Goal: Check status: Check status

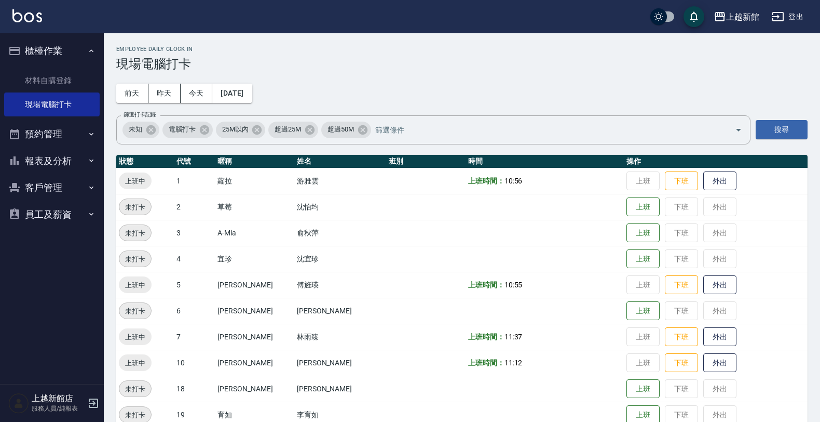
scroll to position [195, 0]
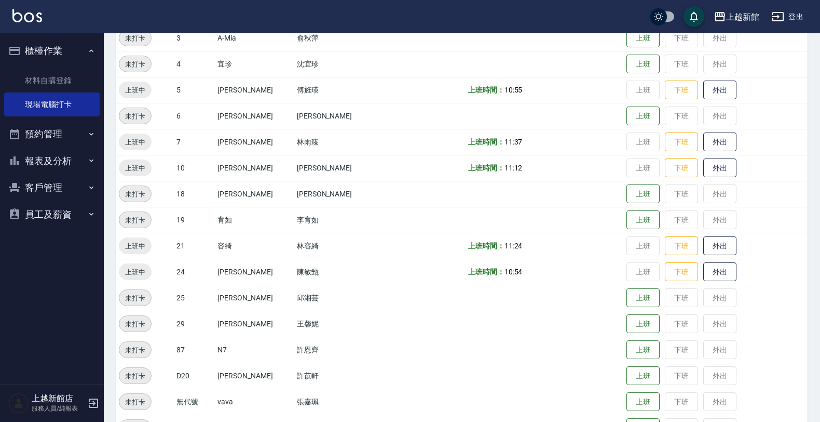
click at [35, 211] on button "員工及薪資" at bounding box center [52, 214] width 96 height 27
click at [34, 238] on link "全店打卡記錄" at bounding box center [52, 244] width 96 height 24
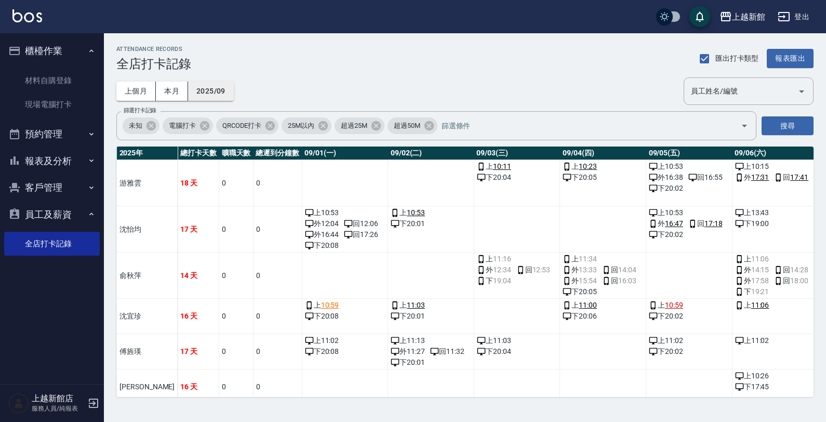
click at [207, 99] on button "2025/09" at bounding box center [211, 91] width 46 height 19
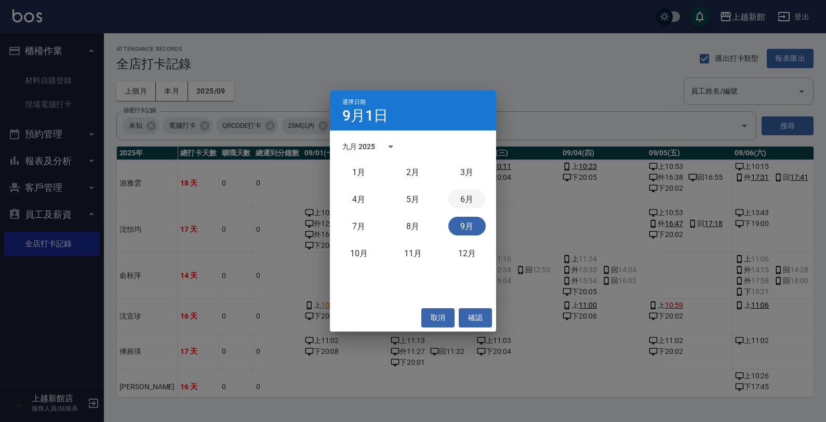
click at [461, 207] on button "6月" at bounding box center [466, 199] width 37 height 19
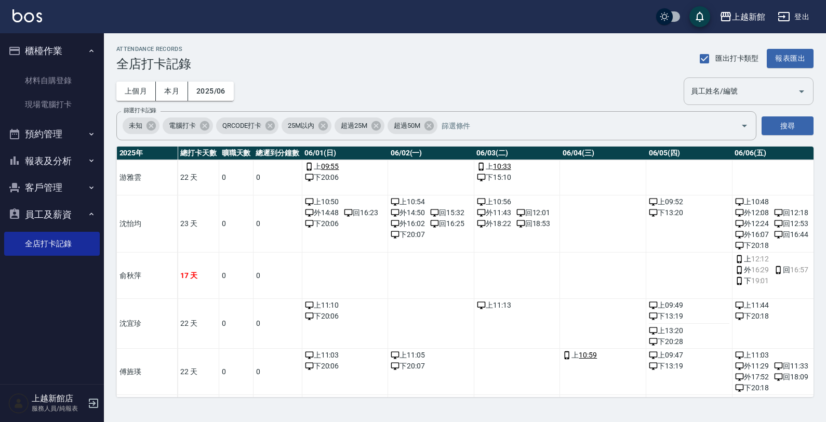
click at [690, 83] on input "員工姓名/編號" at bounding box center [740, 91] width 105 height 18
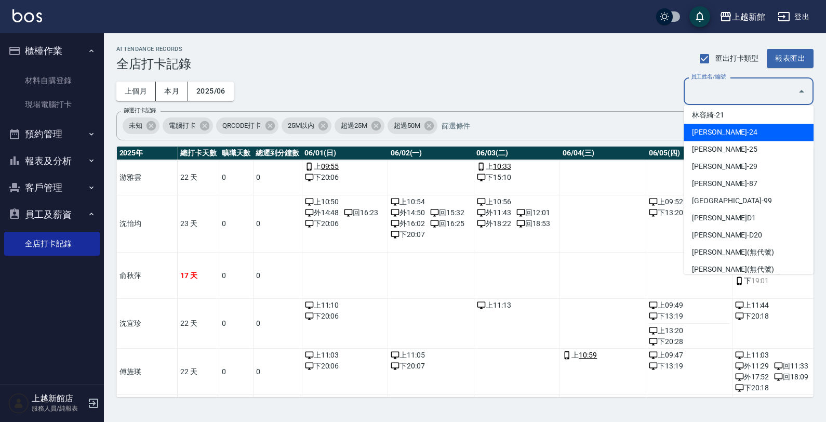
scroll to position [268, 0]
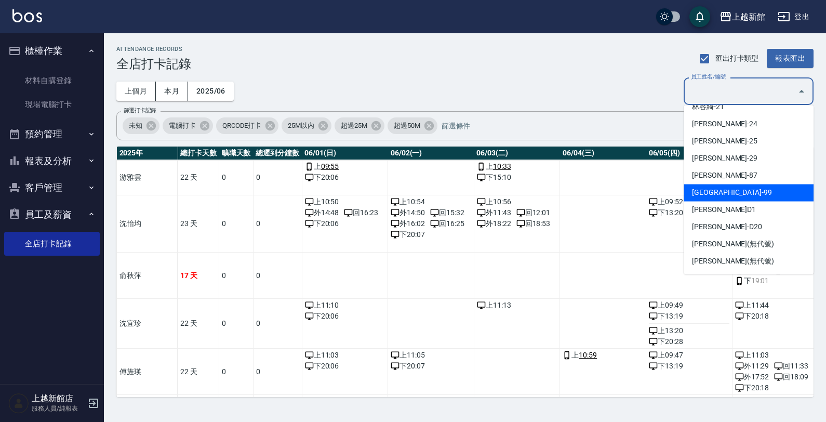
drag, startPoint x: 576, startPoint y: 87, endPoint x: 584, endPoint y: 92, distance: 9.4
click at [578, 87] on div "上個月 本月 2025/06 員工姓名/編號 員工姓名/編號" at bounding box center [464, 91] width 697 height 28
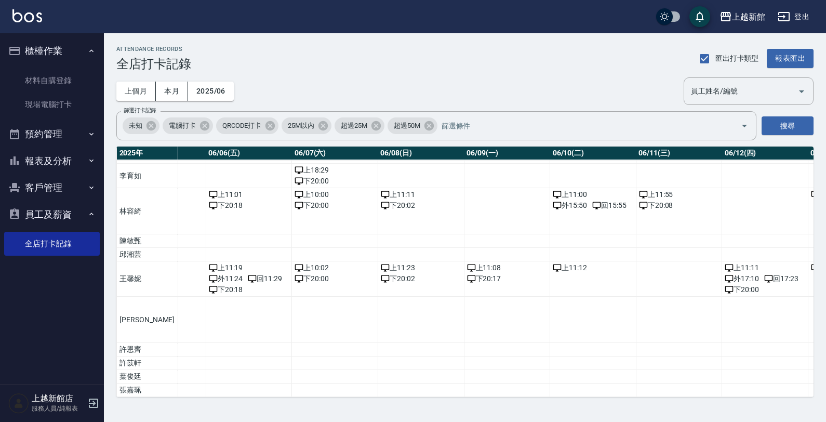
scroll to position [432, 0]
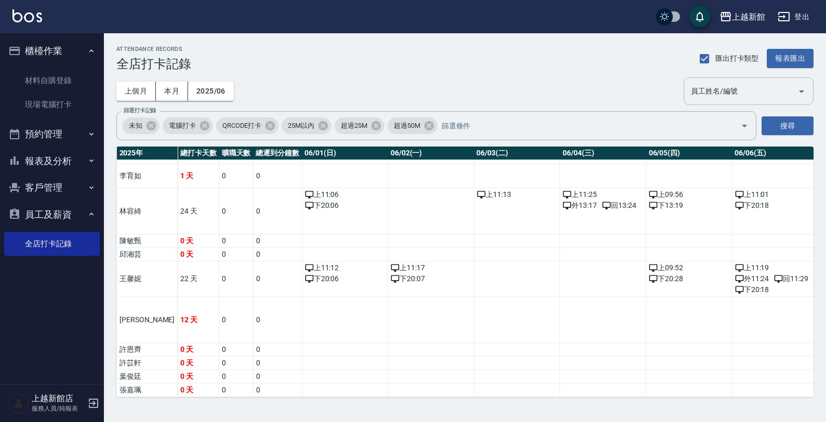
click at [720, 78] on div "員工姓名/編號" at bounding box center [748, 91] width 130 height 28
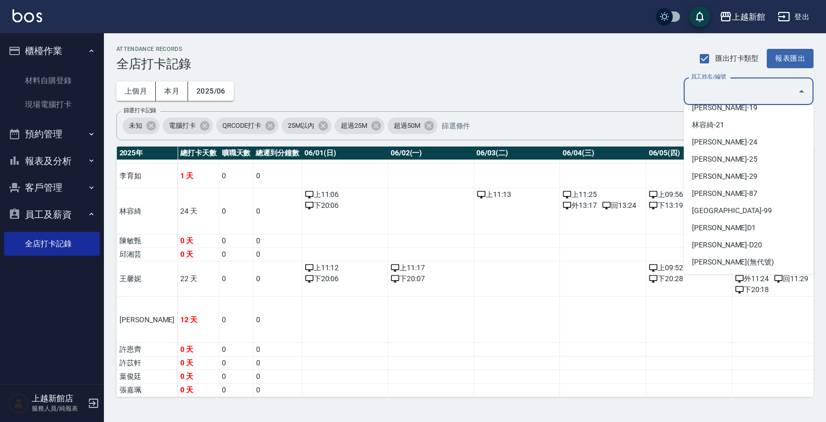
scroll to position [260, 0]
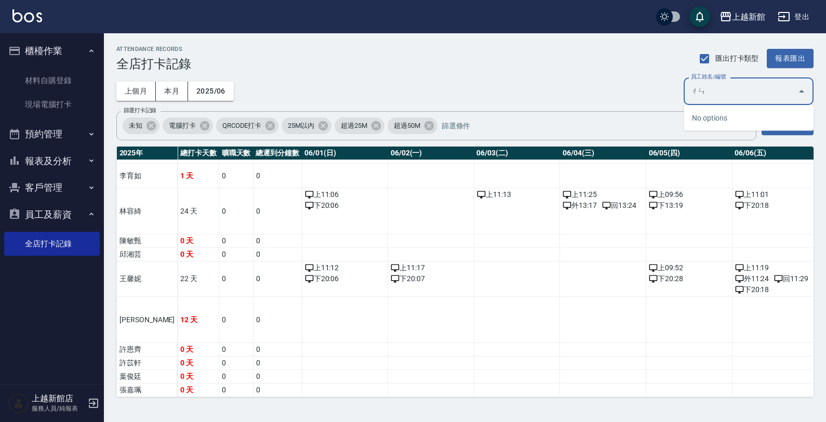
type input "伧"
click at [576, 115] on div "未知 電腦打卡 QRCODE打卡 25M以內 超過25M 超過50M 篩選打卡記錄" at bounding box center [436, 125] width 640 height 29
type input "陳"
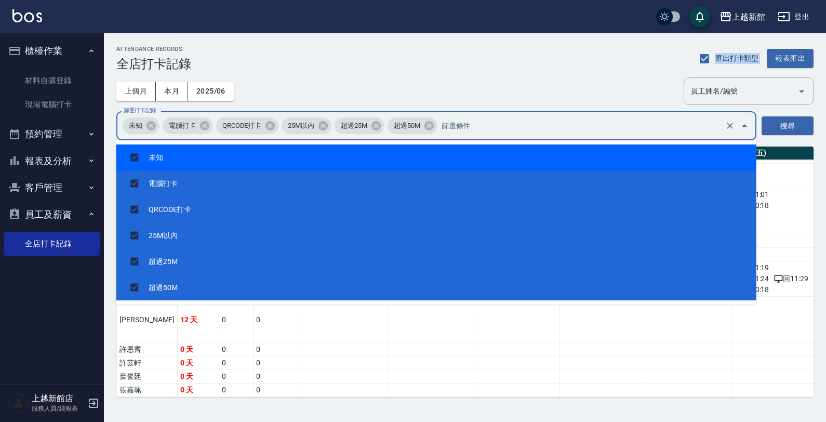
click at [578, 71] on div "ATTENDANCE RECORDS 全店打卡記錄 匯出打卡類型 報表匯出 上個月 本月 2025/06 員工姓名/編號 員工姓名/編號 篩選打卡記錄 未知 …" at bounding box center [465, 221] width 722 height 376
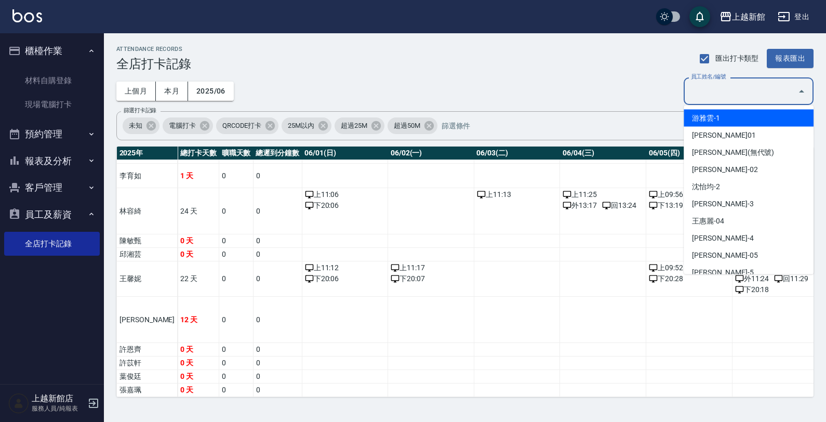
click at [752, 92] on input "員工姓名/編號" at bounding box center [740, 91] width 105 height 18
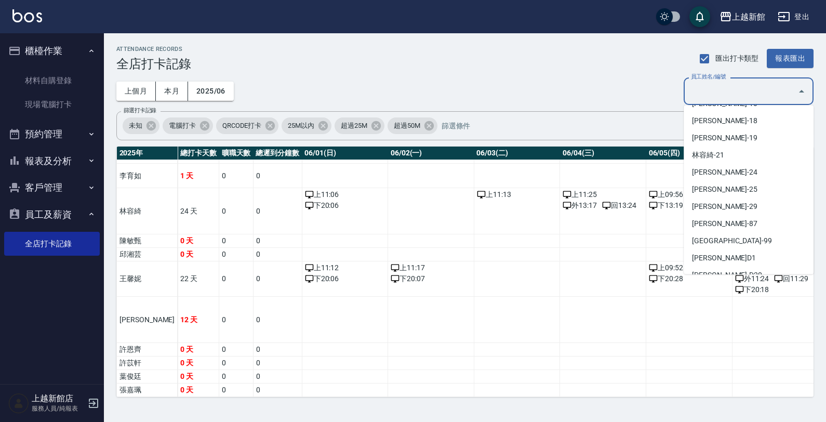
scroll to position [268, 0]
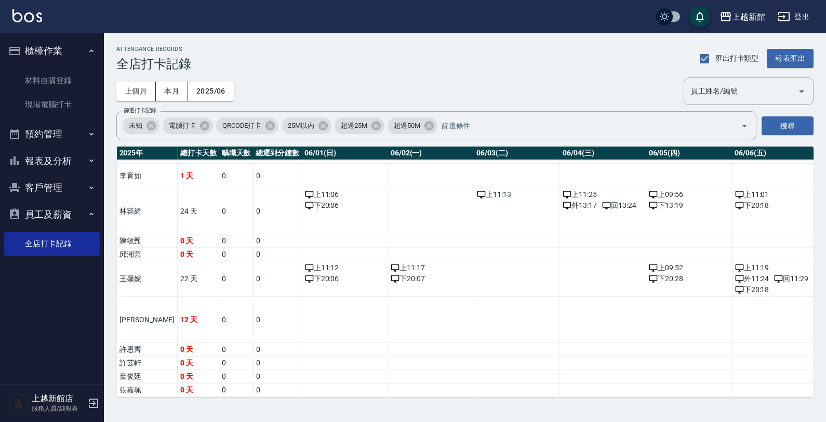
drag, startPoint x: 621, startPoint y: 74, endPoint x: 606, endPoint y: 88, distance: 20.2
click at [620, 75] on div "ATTENDANCE RECORDS 全店打卡記錄 匯出打卡類型 報表匯出 上個月 本月 2025/06 員工姓名/編號 員工姓名/編號 篩選打卡記錄 未知 …" at bounding box center [465, 221] width 722 height 376
click at [203, 95] on button "2025/06" at bounding box center [211, 91] width 46 height 19
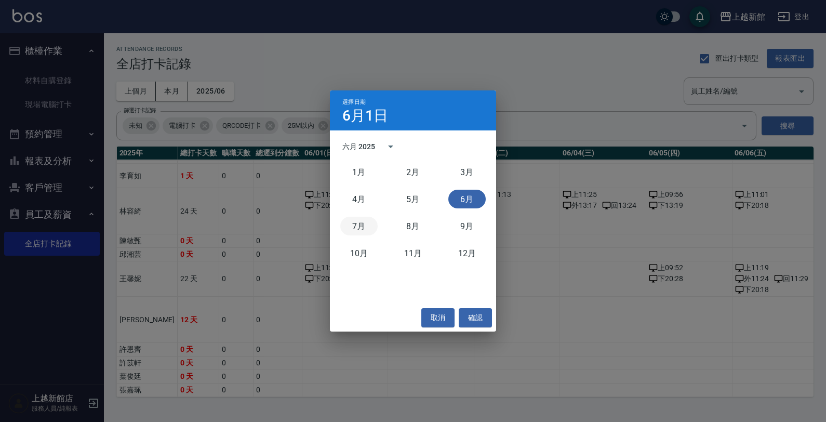
click at [346, 222] on button "7月" at bounding box center [358, 226] width 37 height 19
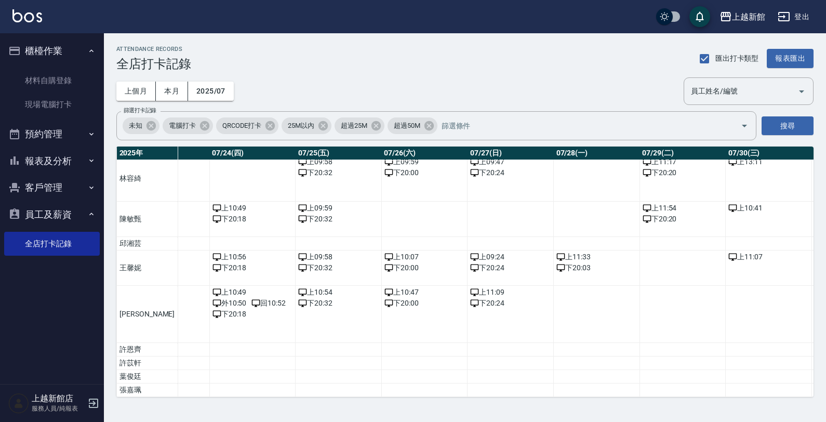
scroll to position [489, 2089]
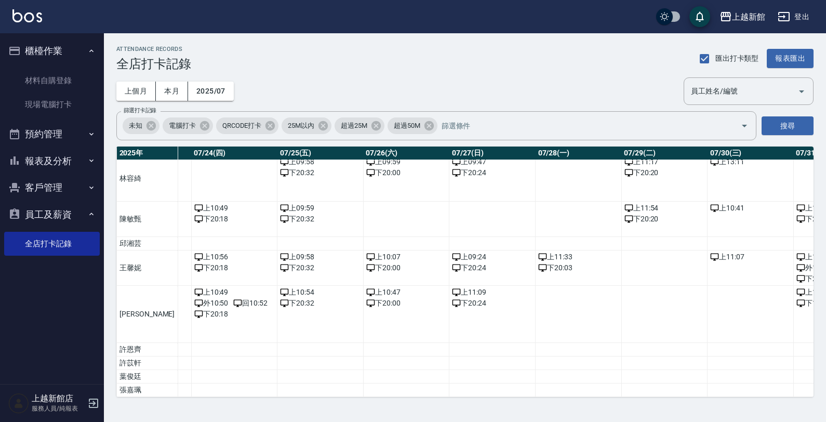
click at [232, 94] on div "上個月 本月 2025/07 員工姓名/編號 員工姓名/編號" at bounding box center [464, 91] width 697 height 28
click at [230, 94] on button "2025/07" at bounding box center [211, 91] width 46 height 19
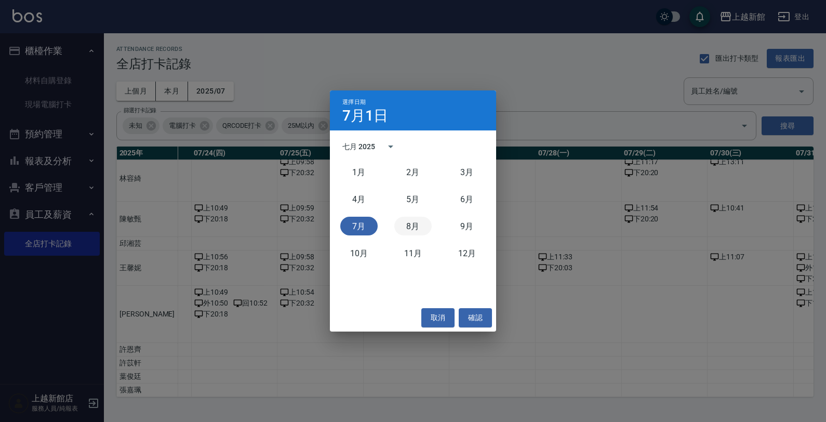
click at [407, 224] on button "8月" at bounding box center [412, 226] width 37 height 19
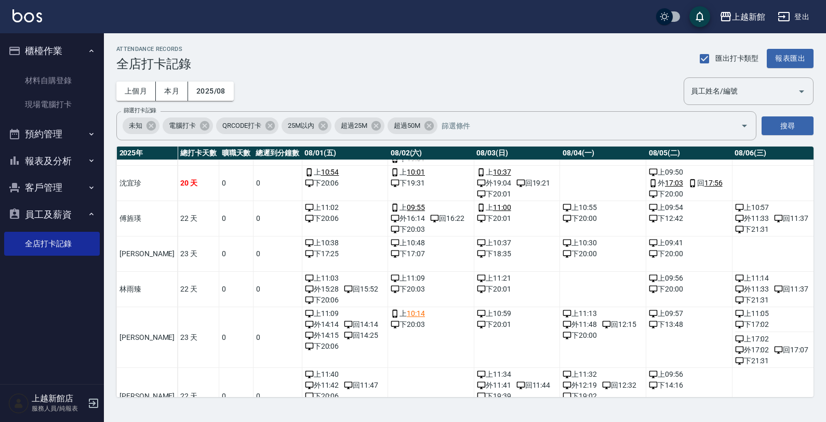
scroll to position [392, 0]
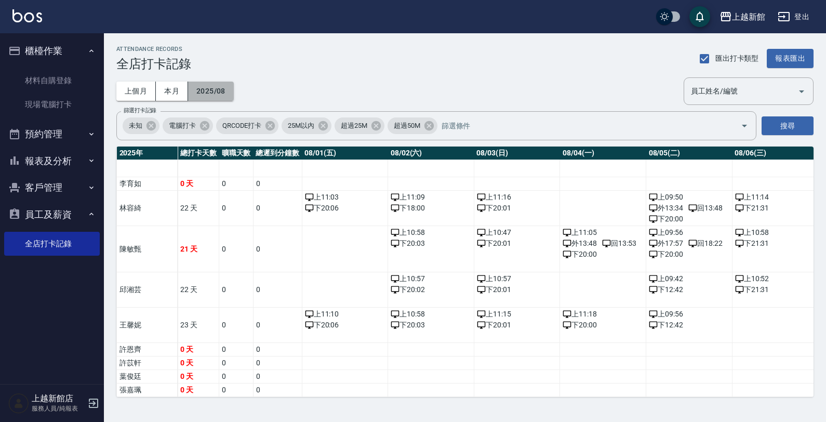
click at [219, 100] on button "2025/08" at bounding box center [211, 91] width 46 height 19
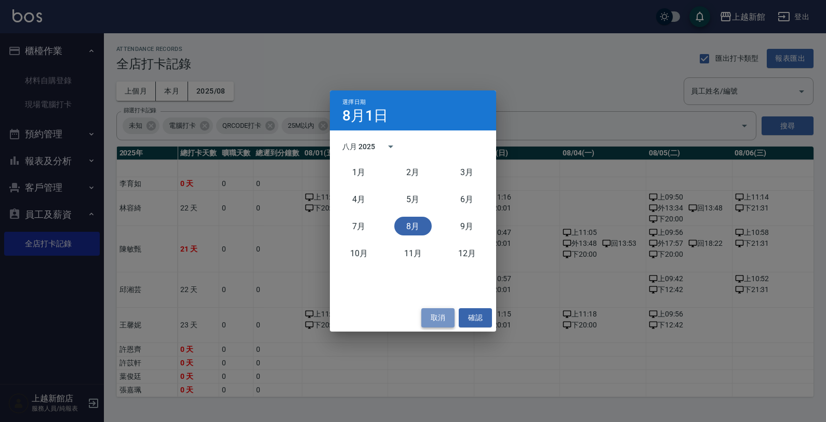
click at [439, 317] on button "取消" at bounding box center [437, 317] width 33 height 19
